Goal: Find specific page/section: Locate a particular part of the current website

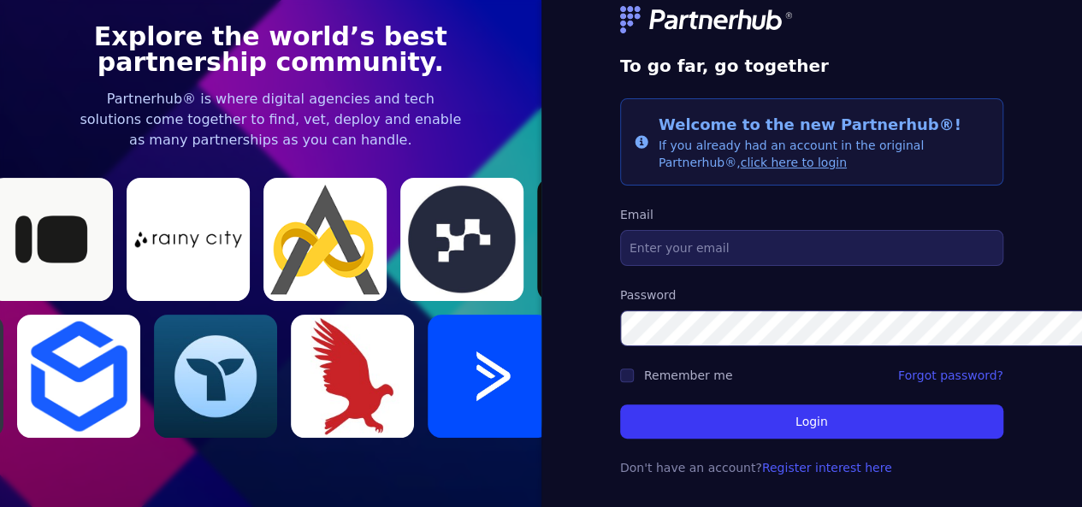
scroll to position [67, 0]
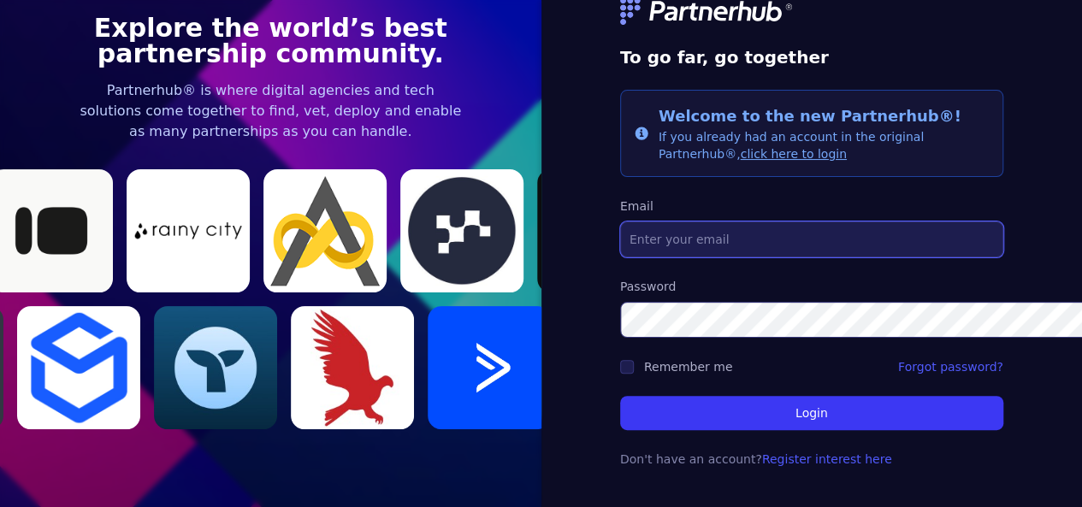
click at [718, 221] on input "Email" at bounding box center [811, 239] width 383 height 36
paste input "partners@eucloid.com"
type input "partners@eucloid.com"
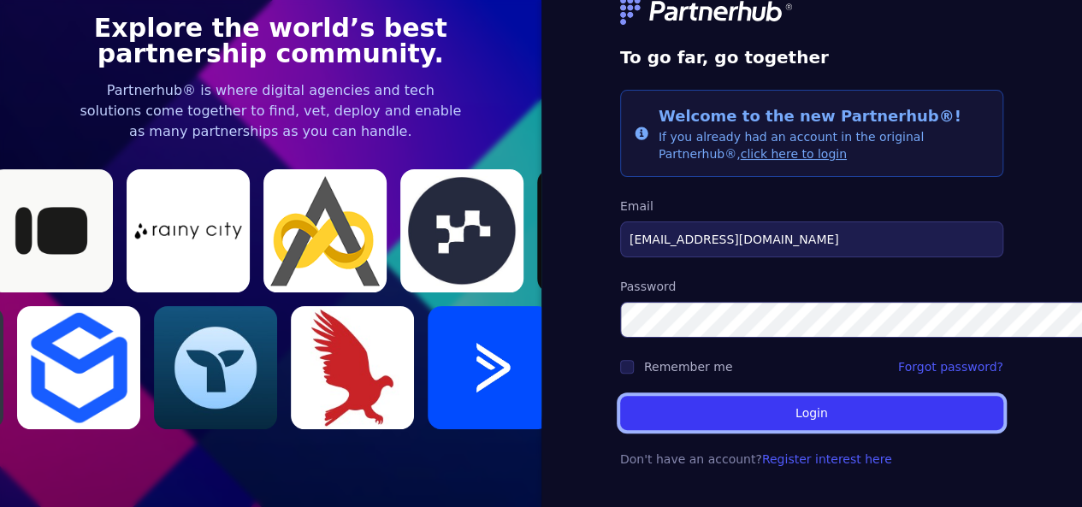
click at [754, 406] on button "Login" at bounding box center [811, 413] width 383 height 34
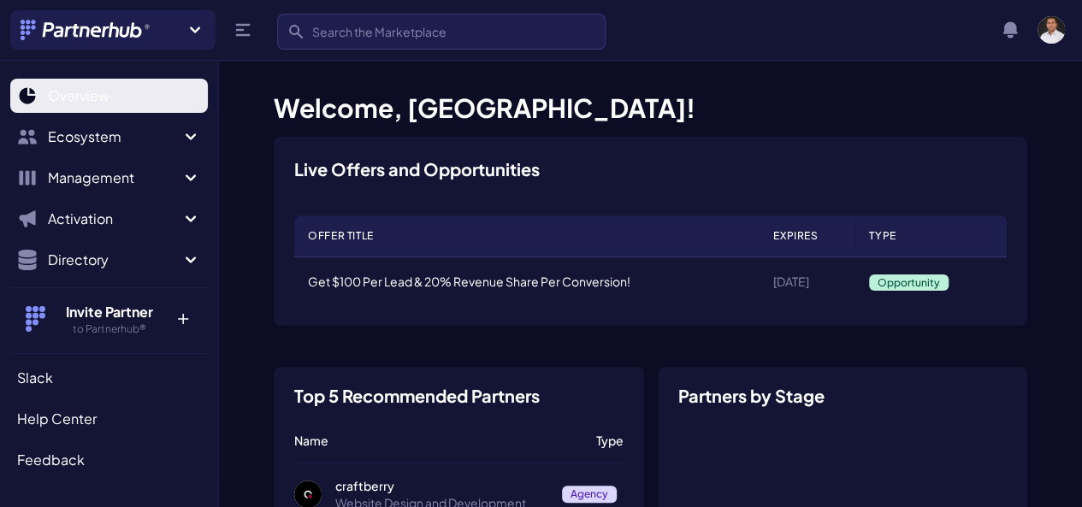
click at [105, 91] on span "Overview" at bounding box center [79, 96] width 62 height 21
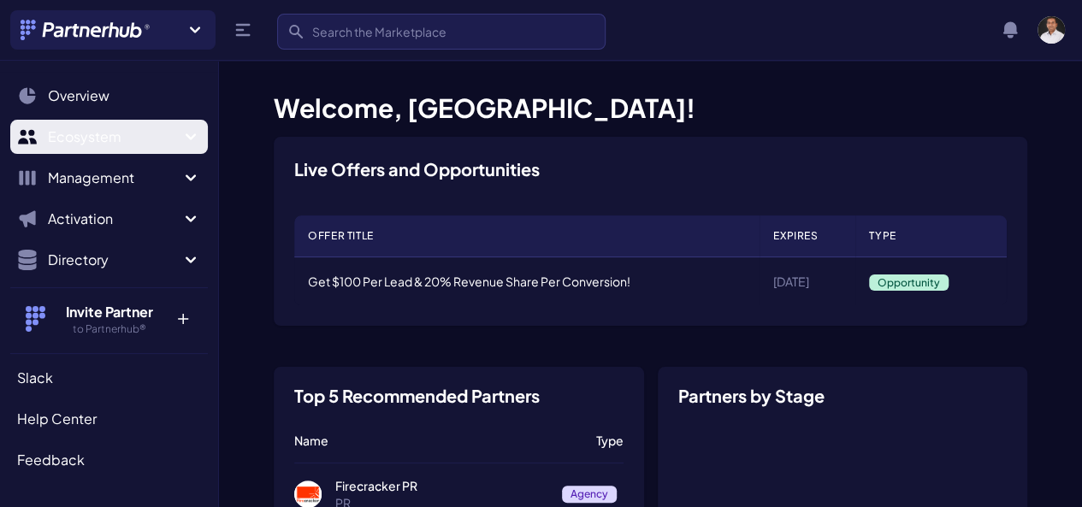
click at [180, 135] on icon "Sidebar" at bounding box center [190, 137] width 21 height 21
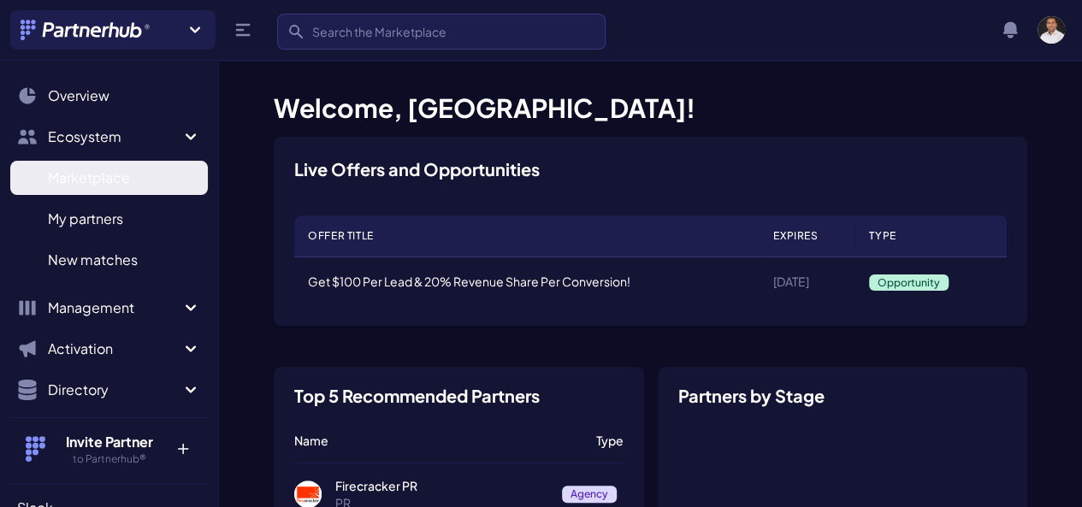
click at [101, 174] on span "Marketplace" at bounding box center [89, 178] width 82 height 21
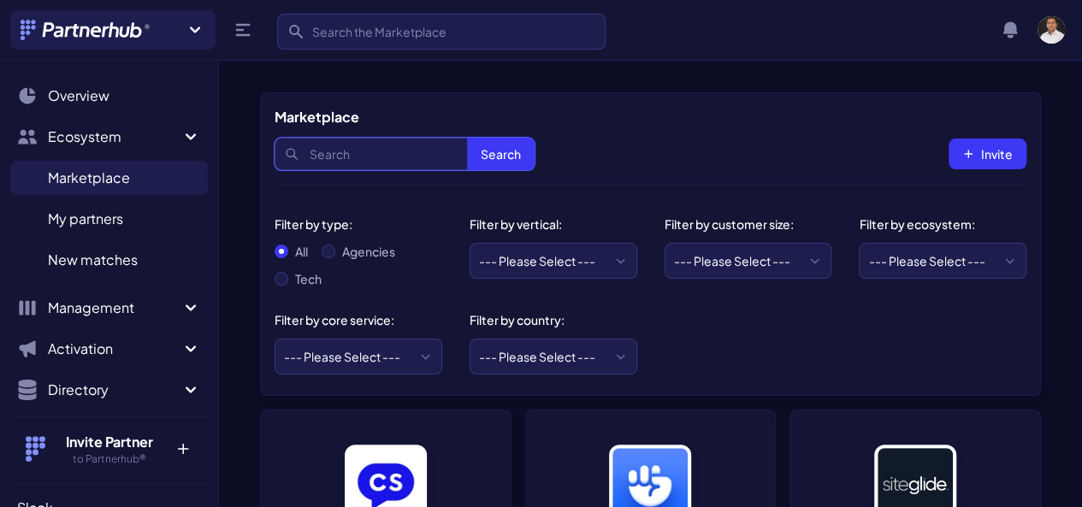
click at [363, 160] on input "Search" at bounding box center [404, 154] width 260 height 32
type input "eucloid"
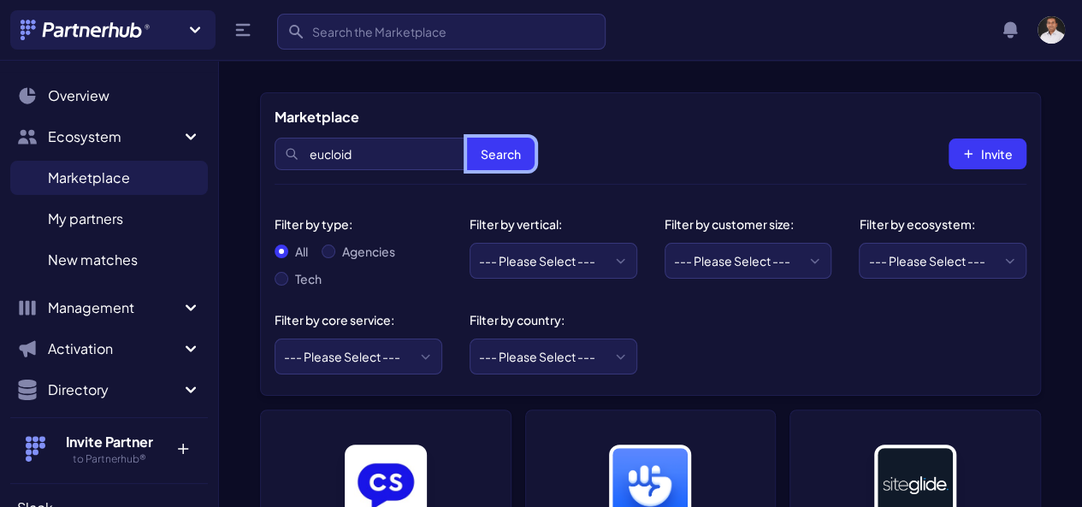
click at [489, 156] on button "Search" at bounding box center [501, 154] width 68 height 32
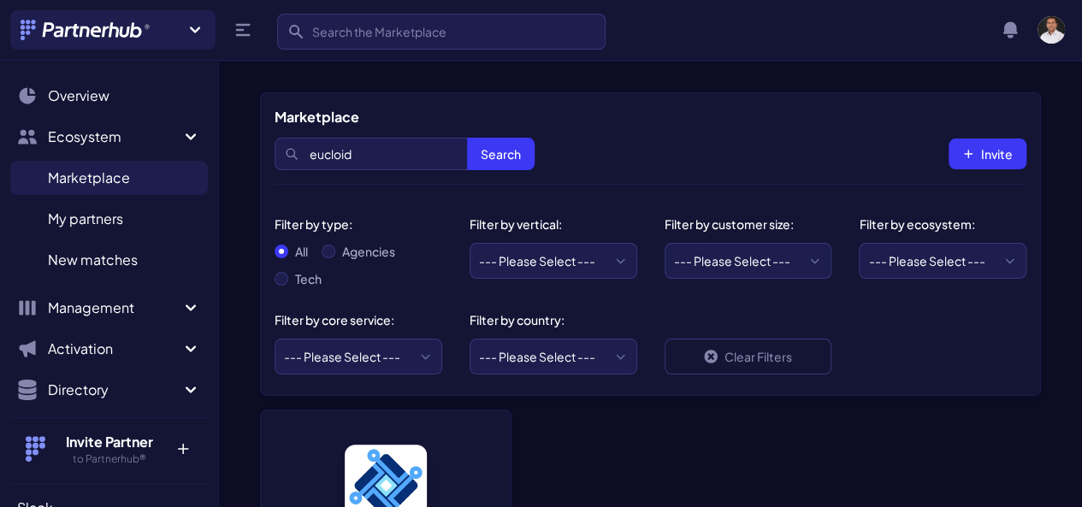
click at [367, 492] on img at bounding box center [386, 486] width 82 height 82
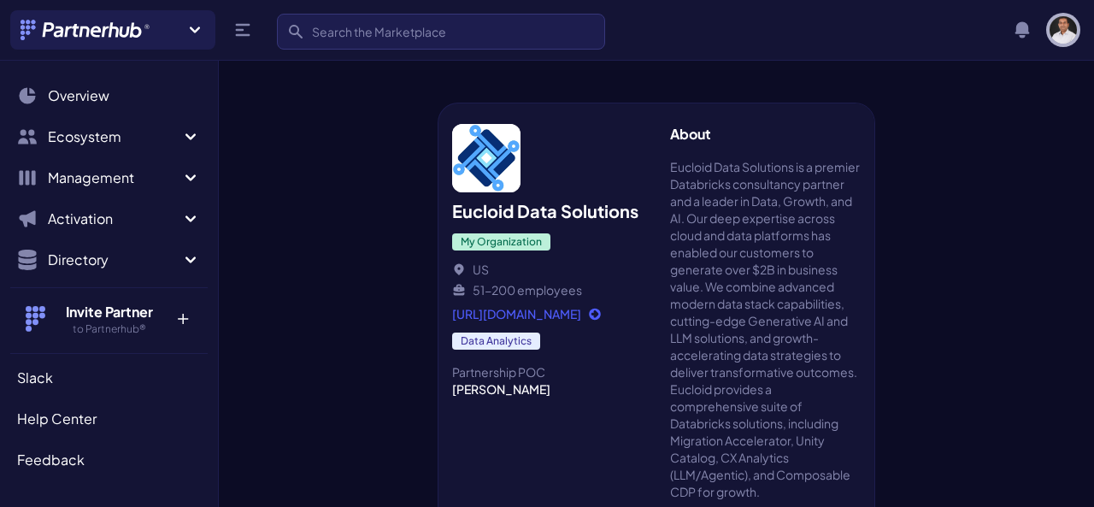
click at [1064, 31] on img "button" at bounding box center [1063, 29] width 27 height 27
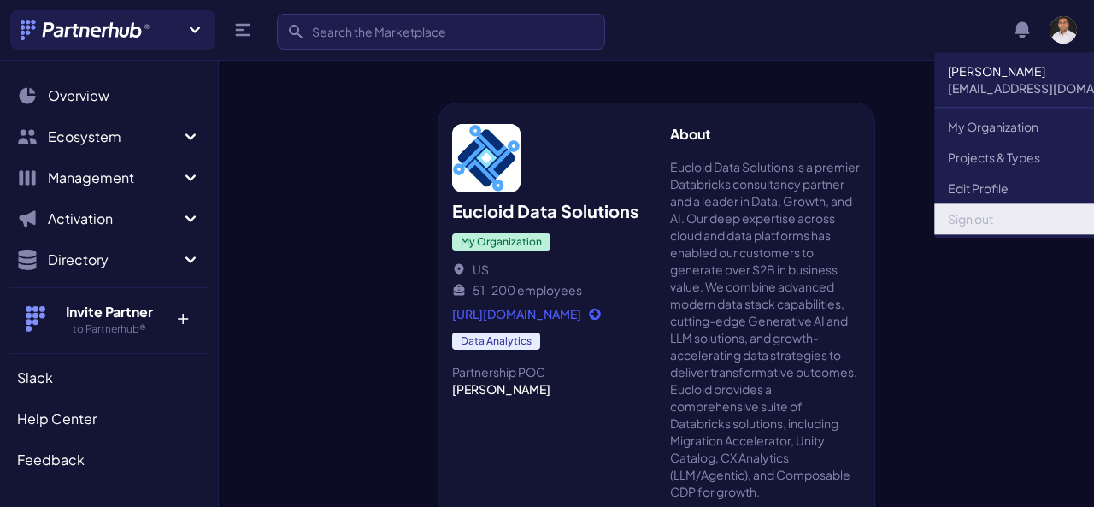
click at [975, 211] on link "Sign out" at bounding box center [1050, 218] width 231 height 31
